Goal: Register for event/course

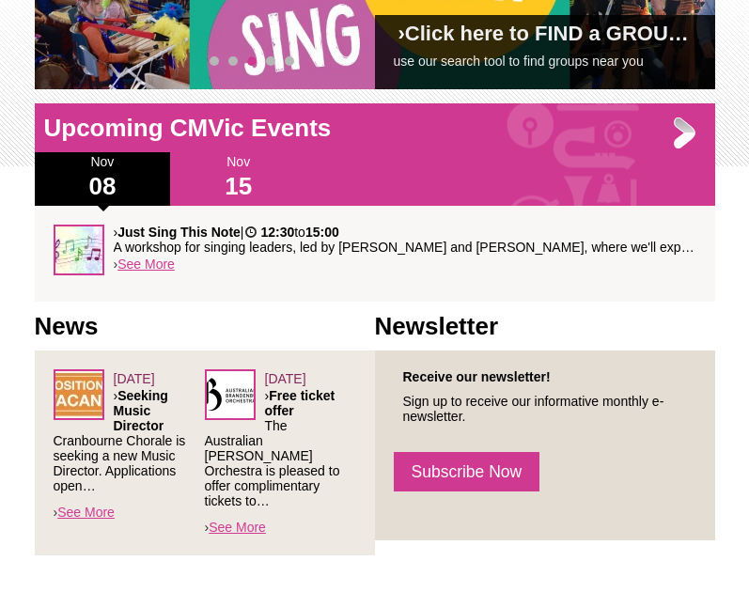
scroll to position [418, 0]
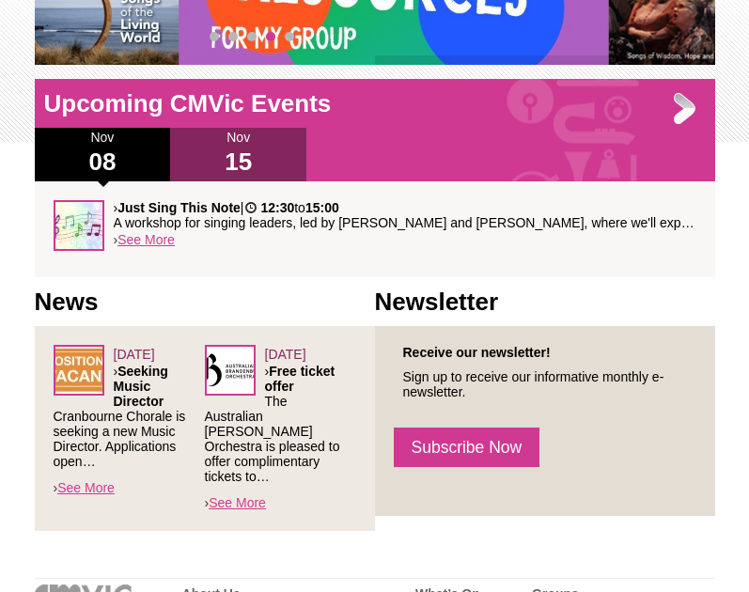
click at [225, 149] on h1 "15" at bounding box center [238, 162] width 136 height 30
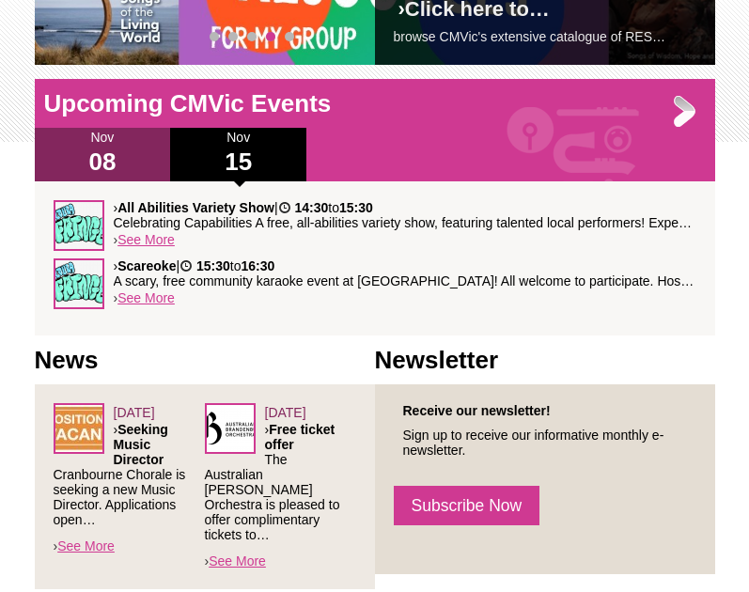
click at [101, 165] on h1 "08" at bounding box center [103, 162] width 136 height 30
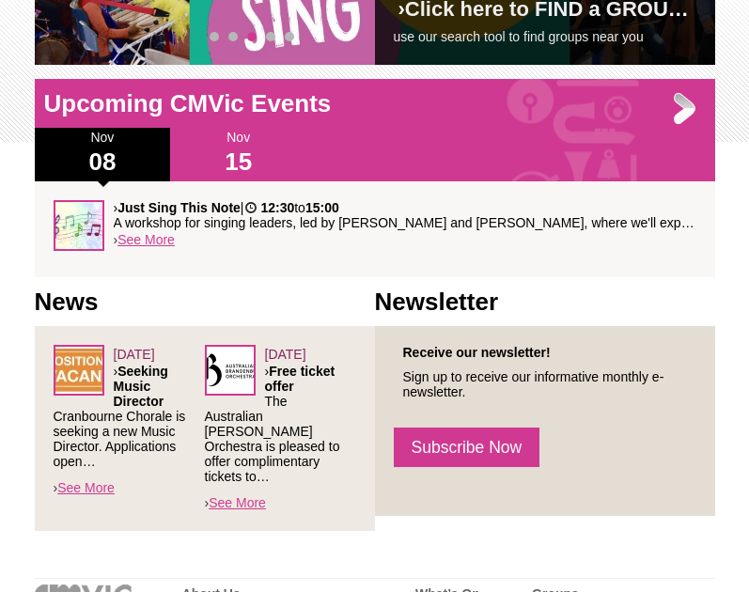
click at [42, 218] on div "› Just Sing This Note | 12:30 to 15:00 A workshop for singing leaders, led by […" at bounding box center [375, 229] width 680 height 96
click at [12, 204] on div "Blog Support Us Contact Us Member Login 0 About Us What We Do Why We Do It" at bounding box center [374, 274] width 749 height 1385
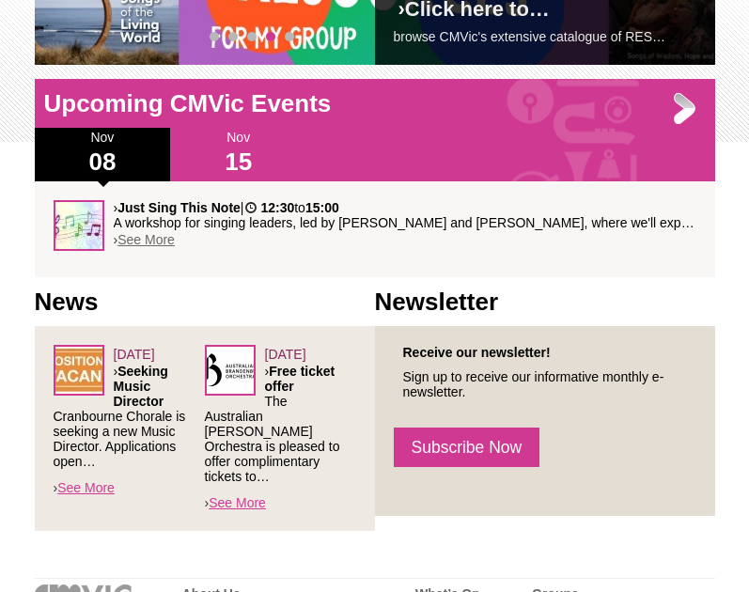
click at [133, 244] on link "See More" at bounding box center [145, 239] width 57 height 15
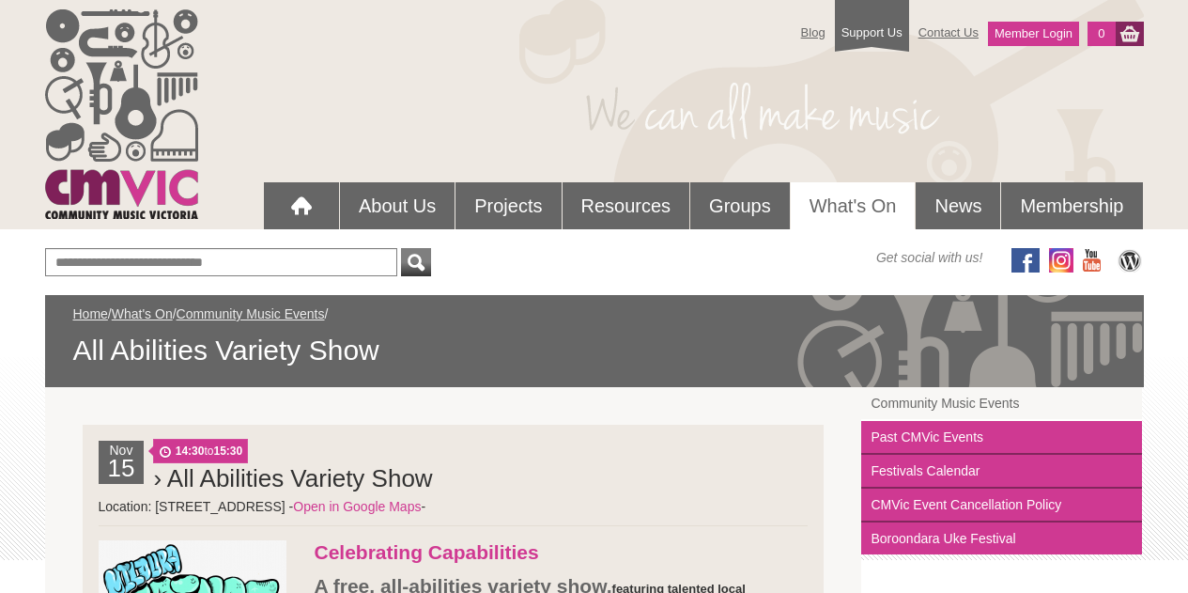
scroll to position [246, 0]
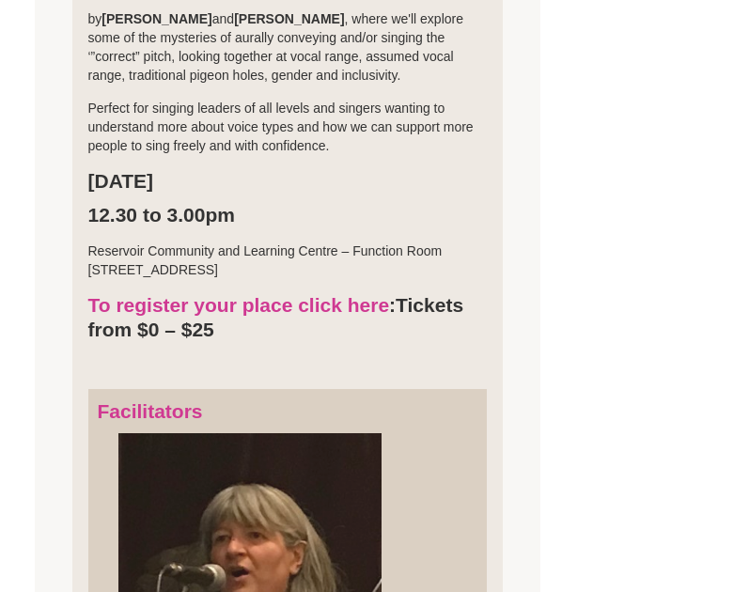
scroll to position [783, 0]
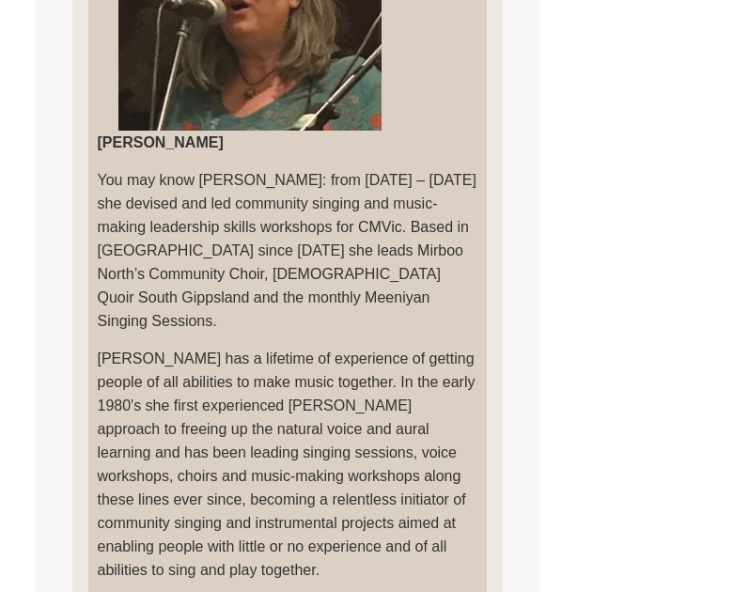
scroll to position [1250, 0]
click at [548, 396] on div "Nov 08 12:30 to 15:00 › Just Sing This Note Open in Google Maps Jane Coker" at bounding box center [375, 324] width 680 height 2374
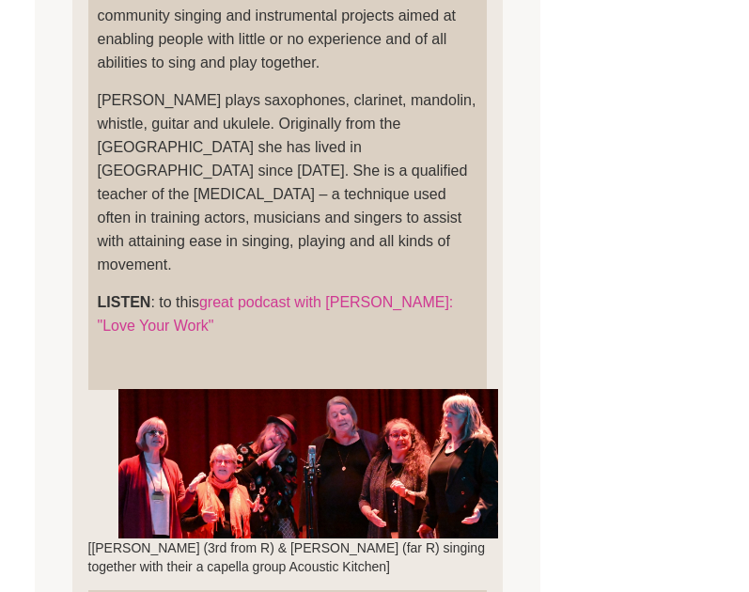
scroll to position [1757, 0]
